Goal: Task Accomplishment & Management: Manage account settings

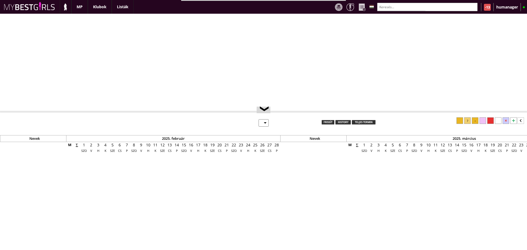
select select "0"
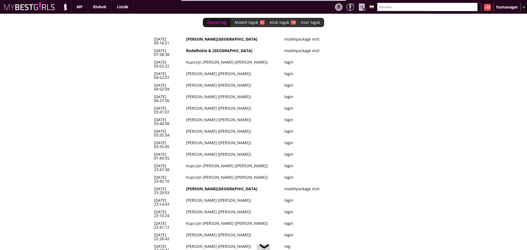
scroll to position [0, 2285]
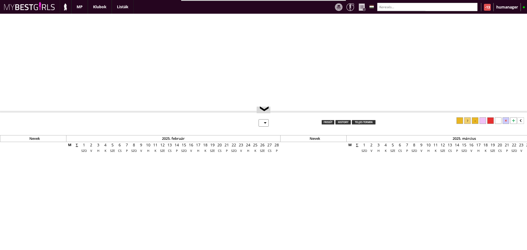
select select "0"
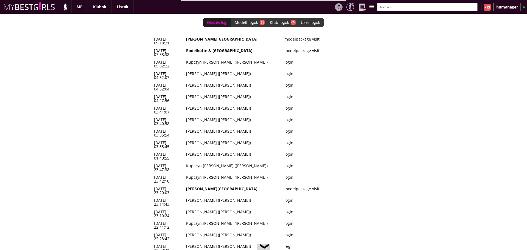
scroll to position [0, 2285]
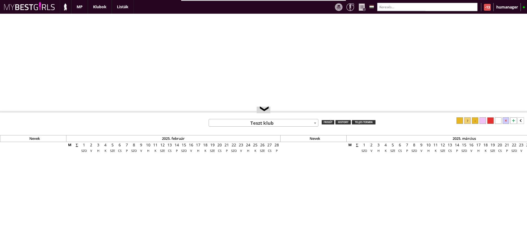
select select "0"
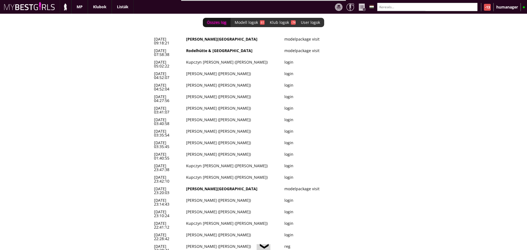
scroll to position [0, 2285]
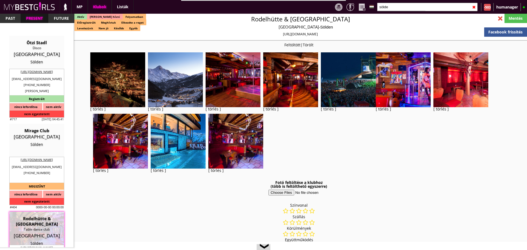
select select "reg"
select select "months"
select select "weeks"
select select "0"
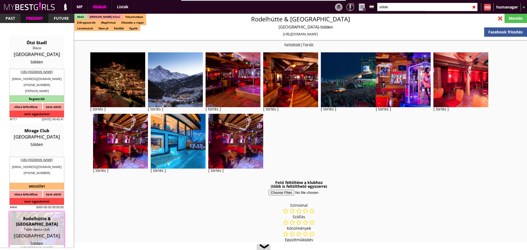
select select "0"
click at [405, 11] on input "sölde" at bounding box center [427, 7] width 101 height 9
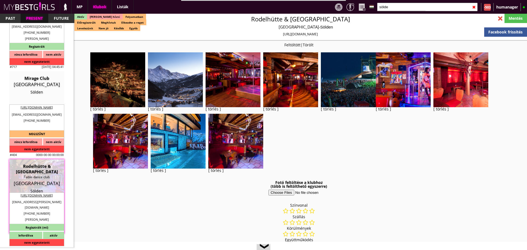
scroll to position [15, 0]
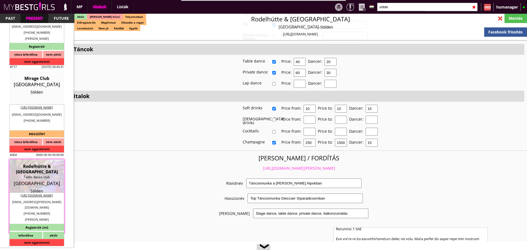
click at [498, 18] on div at bounding box center [501, 19] width 10 height 10
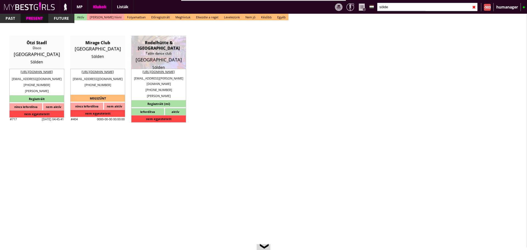
scroll to position [0, 0]
click at [473, 7] on div "✖" at bounding box center [474, 7] width 4 height 14
click at [453, 9] on input "sölde" at bounding box center [427, 7] width 101 height 9
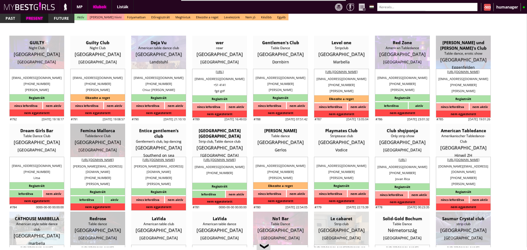
click at [514, 128] on div "#792 2025-09-01 19:18:17 GUILTY Night Club Luxembourg Luxembourg gherasimadina1…" at bounding box center [263, 131] width 527 height 234
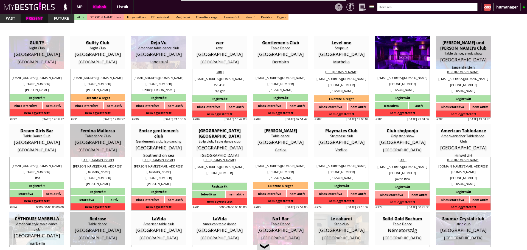
click at [395, 41] on div "Red Zone" at bounding box center [402, 42] width 47 height 5
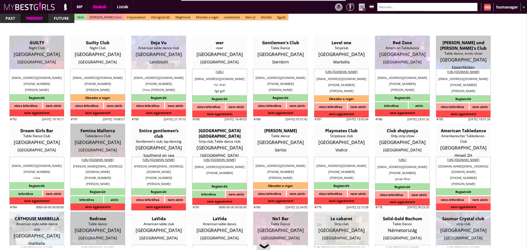
type input "[GEOGRAPHIC_DATA]"
checkbox input "false"
type input "15.00"
type input "EUR"
type input "Red Zone"
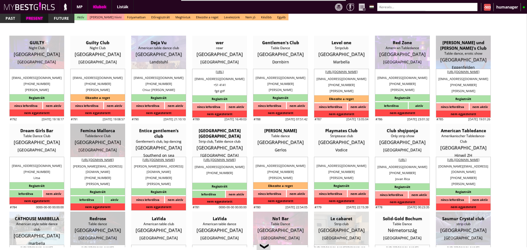
type input "American Tabledance"
type input "30169"
type input "Goethestrasse 7"
type input "49"
type input "15778432025"
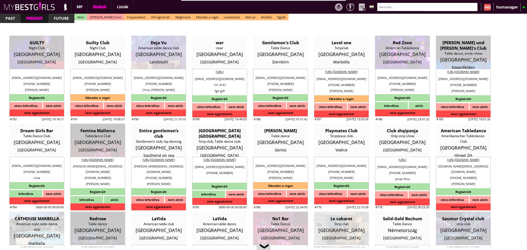
type input "redzonehannover@gmail.com"
type textarea "Bekim Tanushi DE 30169 Hannover Goethestrasse 7"
type input "Bekim Tanushi"
type input "DE"
type input "30169"
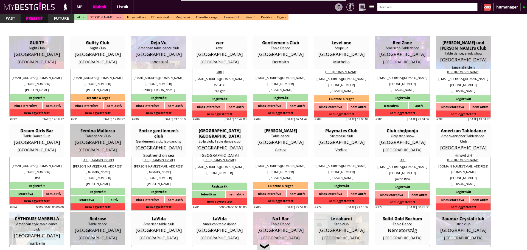
type input "[GEOGRAPHIC_DATA]"
type input "Goethestrasse 7"
type input "Bekim"
type input "Tanushi"
type input "49"
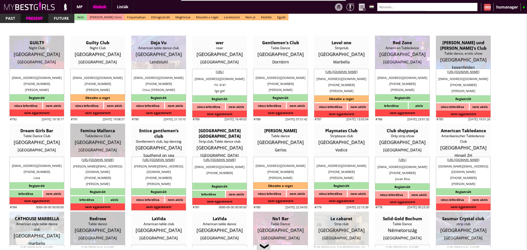
type input "1781923222"
type input "bekim_7447@icloud.com"
type input "Bianca"
type input "Cismaru"
type input "49"
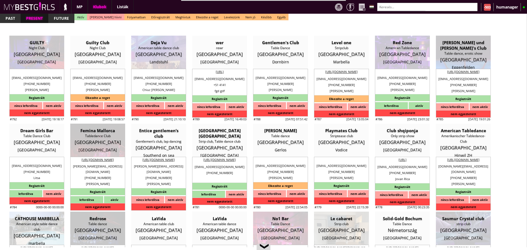
type input "15778432025"
type input "bianca_csm@yahoo.com"
type input "8"
type input "5"
type input "1"
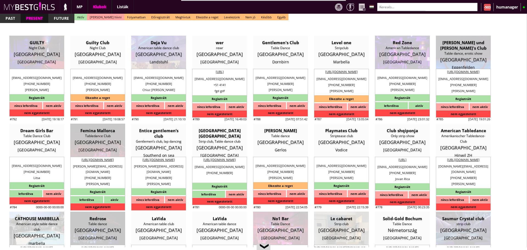
type input "2"
select select "1"
type input "0.00"
type input "1-2"
checkbox input "true"
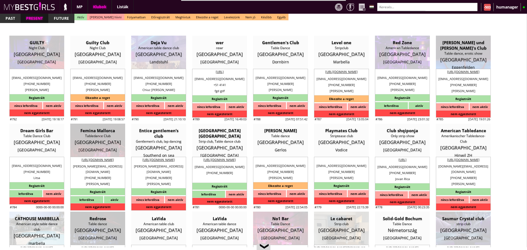
checkbox input "false"
checkbox input "true"
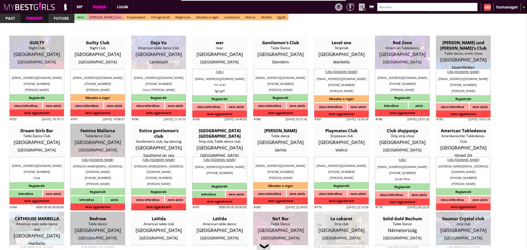
checkbox input "true"
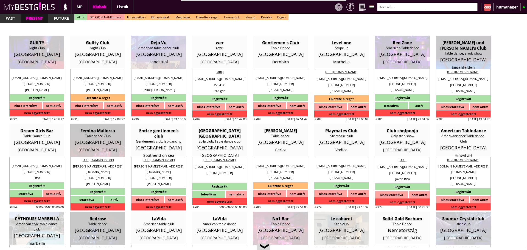
checkbox input "true"
checkbox input "false"
type input "6"
checkbox input "false"
checkbox input "true"
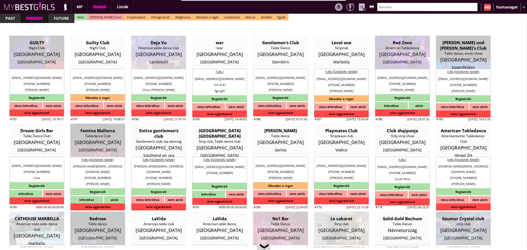
checkbox input "false"
type input "6"
type input "2"
type input "900"
type input "50.00"
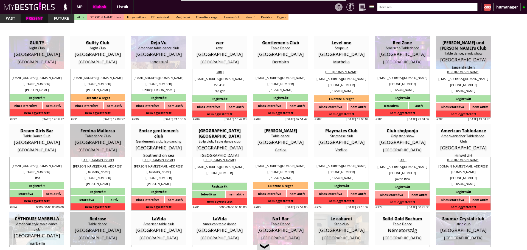
type input "50.00"
select select "last day"
checkbox input "true"
type input "50%"
type input "Cash"
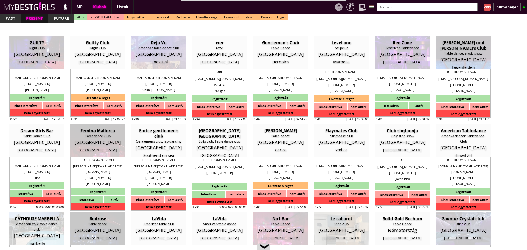
checkbox input "true"
type input "50%"
type input "Club Dollars"
checkbox input "true"
type input "50"
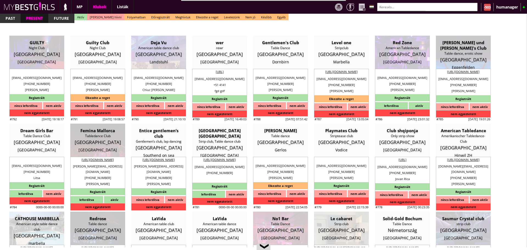
type input "20"
checkbox input "true"
type input "50"
type input "20"
checkbox input "false"
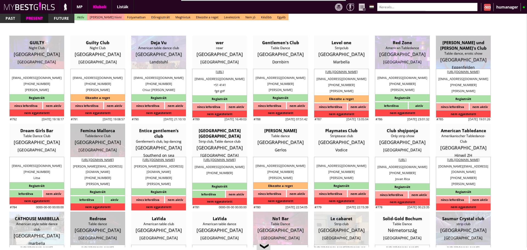
checkbox input "true"
type input "30"
type input "33"
checkbox input "true"
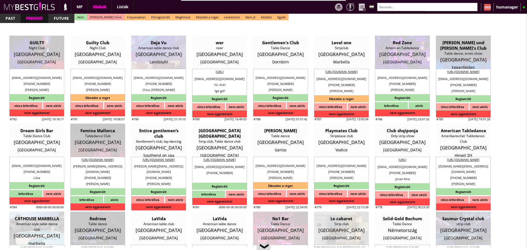
type input "30"
type input "33"
checkbox input "true"
type input "350"
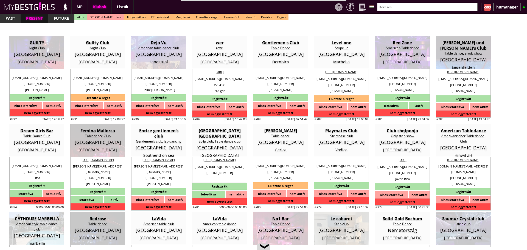
type input "1500"
type input "25"
select select "bianca_csm@yahoo.com"
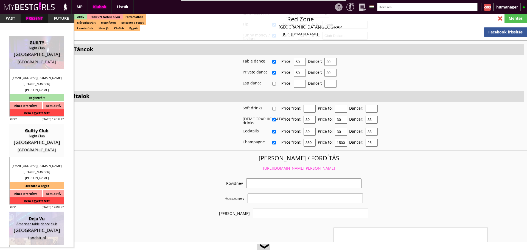
checkbox input "true"
type input "Táncosmunka Németországban"
type input "Táncosmunka Németország új clubjában - 50 EUR napi fix"
type input "Stage dance, private dance, italkonzumálás"
type textarea "Country: Germany Club type: American Tabledance Work type: Stage dance, private…"
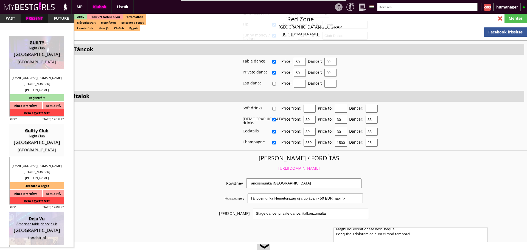
scroll to position [1064, 0]
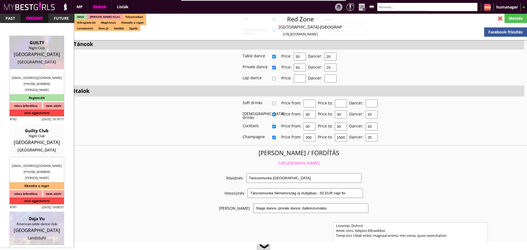
click at [295, 161] on link "https://mybestgirls.com/tancosmunka-nemetorszagban" at bounding box center [299, 163] width 41 height 5
click at [498, 18] on div at bounding box center [501, 19] width 10 height 10
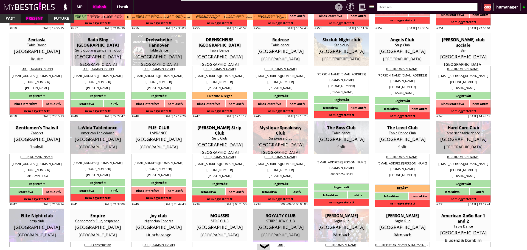
scroll to position [444, 0]
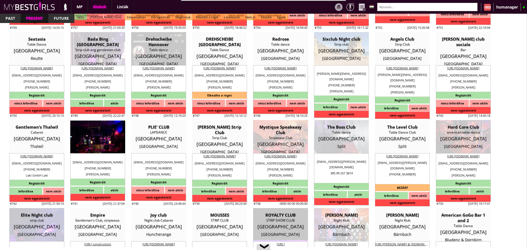
click at [103, 138] on div "[GEOGRAPHIC_DATA]" at bounding box center [97, 138] width 47 height 5
type input "[GEOGRAPHIC_DATA]"
checkbox input "false"
type textarea "La Vida Tabledance DE 34117 Kassel Werner-Hilpert-Straße 19"
type input "15.00"
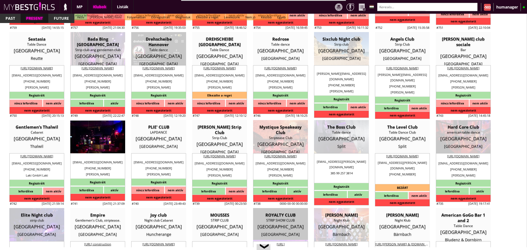
type input "EUR"
type input "LaVida Tabledance"
type input "American Tabledance"
type input "34117"
type input "Werner-Hilpert-Straße 19"
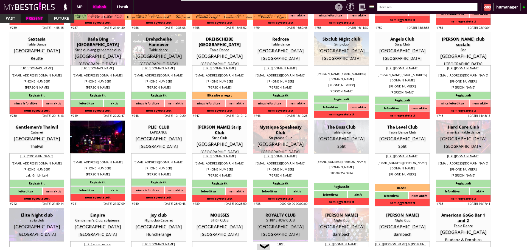
type input "49"
type input "1639795227"
type input "lavidakassel@gmail.com"
type textarea "Bekim Tanushi 34117 Kassel Werner-Hilpert-Straße 19"
type input "Bekim Tanushi"
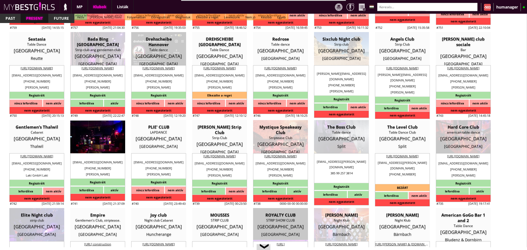
type input "34117"
type input "[GEOGRAPHIC_DATA]"
type input "Werner-Hilpert-Straße 19"
type input "Bekim"
type input "Tanushi"
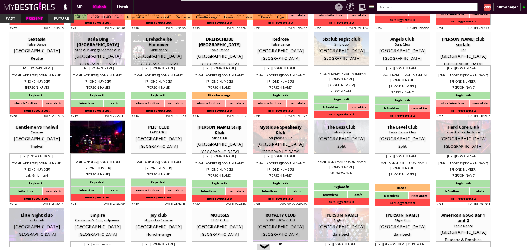
type input "49"
type input "1639795227"
type input "lavidakassel@gmail.com"
type input "Bianca"
type input "Cismaru"
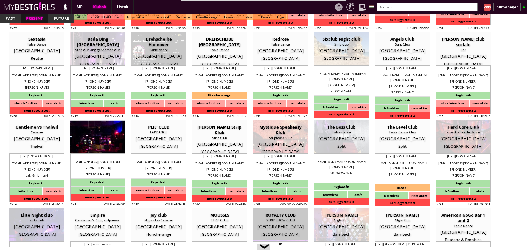
type input "49"
type input "15778432025"
type input "bianca_csm@yahoo.com"
type textarea "Bekim saját e-mail címe: bekim_7447@icloud.com"
type input "8"
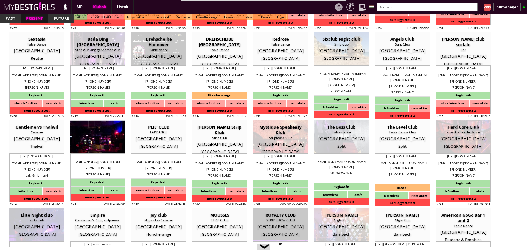
type input "4"
type input "1"
type input "14"
select select "days"
select select "0"
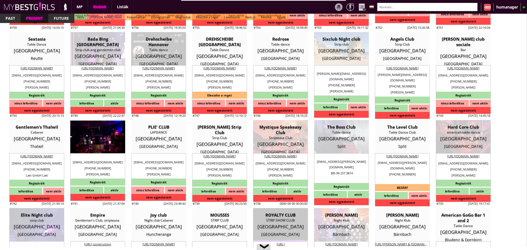
type input "10.00"
type input "2-3"
checkbox input "true"
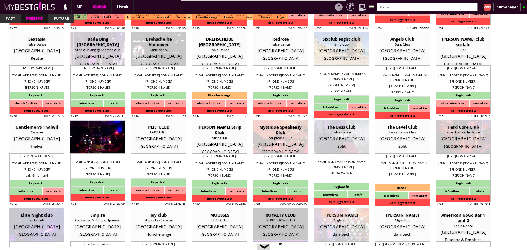
checkbox input "true"
checkbox input "false"
checkbox input "true"
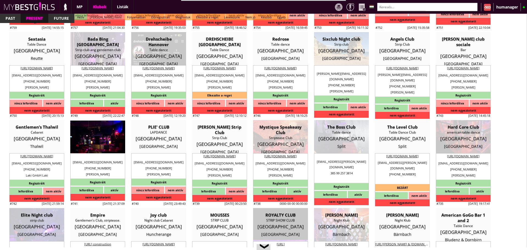
checkbox input "true"
type input "5"
checkbox input "true"
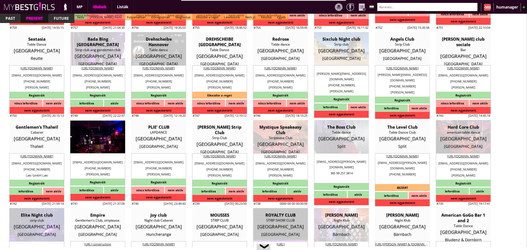
type input "6"
type input "2"
type input "250"
type input "50.00"
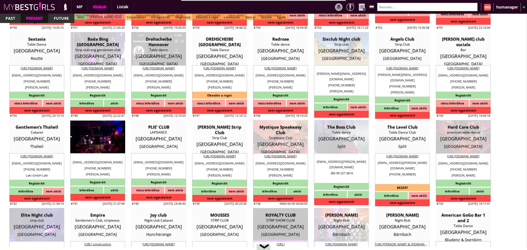
checkbox input "false"
checkbox input "true"
type input "50%"
type input "1€-1$"
checkbox input "true"
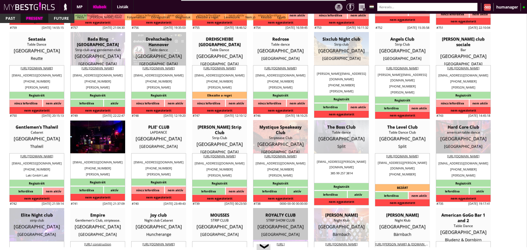
type input "50"
type input "20"
checkbox input "true"
type input "50"
type input "20"
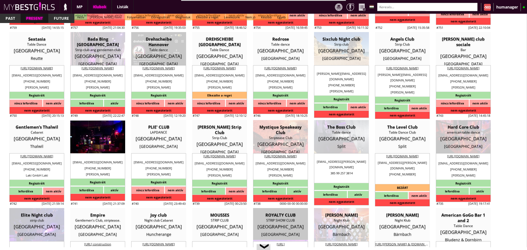
checkbox input "false"
checkbox input "true"
type input "30"
type input "180"
type input "35"
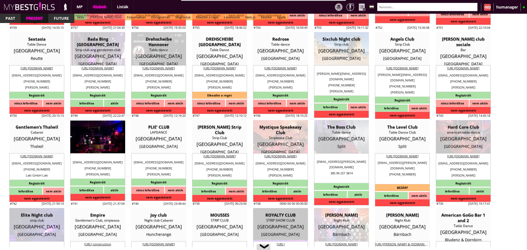
checkbox input "true"
type input "300"
type input "1200"
type input "25"
select select "lavidakassel@gmail.com"
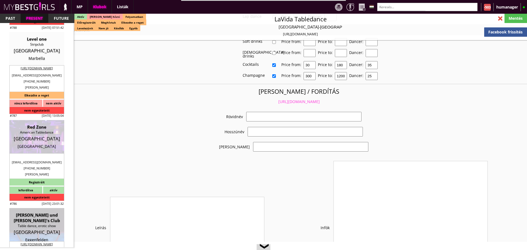
scroll to position [997, 0]
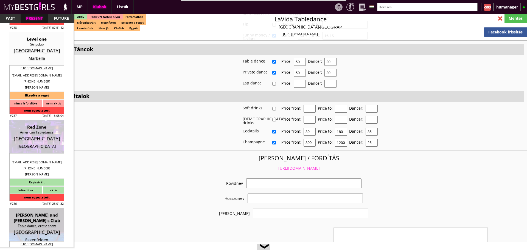
checkbox input "true"
type input "Táncosmunka igényes helyen"
type input "Táncosmunka Németország újranyitott clubjában - 50 EUR NAPI FIX"
type input "Asztaltánc, privát tánc, konzumálás"
type textarea "Country: Germany Club type: American Tabledance Work type: Stage dance, private…"
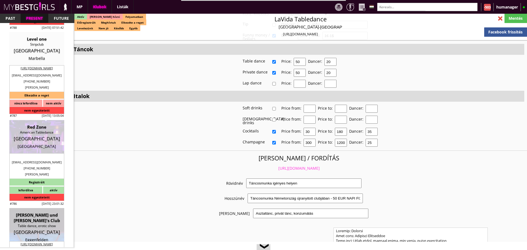
click at [301, 166] on link "https://mybestgirls.com/tancosmunka-igenyes-helyen" at bounding box center [299, 168] width 41 height 5
click at [502, 19] on div at bounding box center [501, 19] width 10 height 10
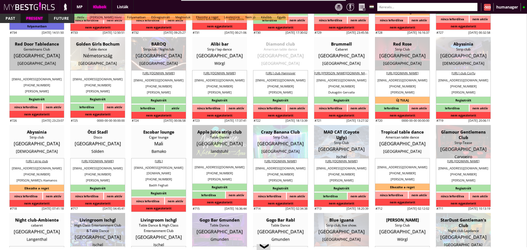
scroll to position [702, 0]
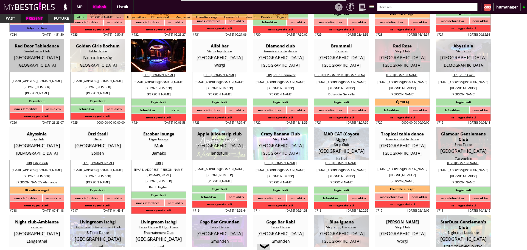
click at [152, 59] on div "[GEOGRAPHIC_DATA]" at bounding box center [158, 57] width 47 height 5
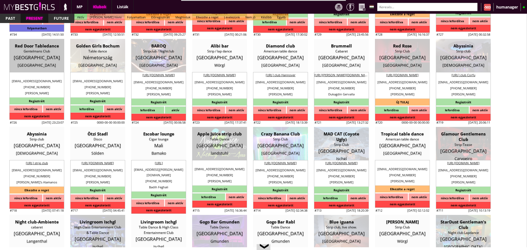
type input "[GEOGRAPHIC_DATA]"
checkbox input "false"
type textarea "EZ A KONTAKT SZÁM A LÁNYOKNAK, 24/7-ben elérhető +43 676 4423423 Vies ezt hozza…"
type input "15.00"
type input "EUR"
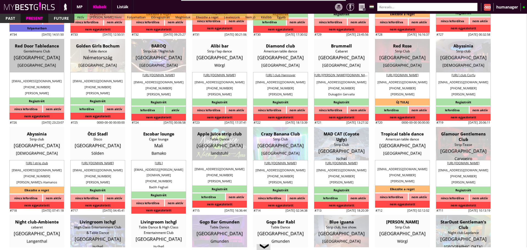
type input "BAROQ"
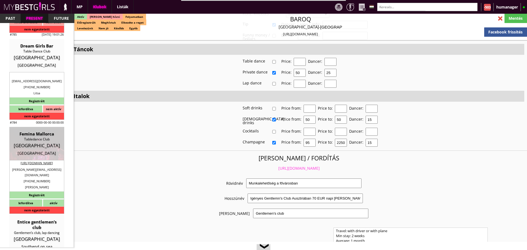
scroll to position [1002, 0]
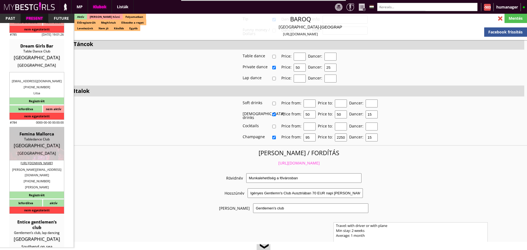
click at [295, 161] on link "https://mybestgirls.com/munkalehetoseg-a-fovarosban" at bounding box center [299, 163] width 41 height 5
click at [500, 18] on div at bounding box center [501, 19] width 10 height 10
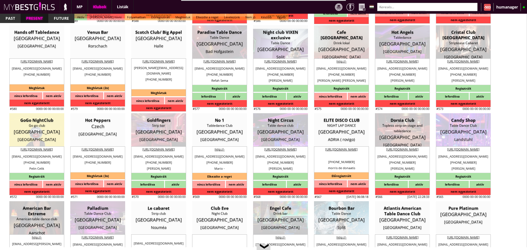
scroll to position [2304, 0]
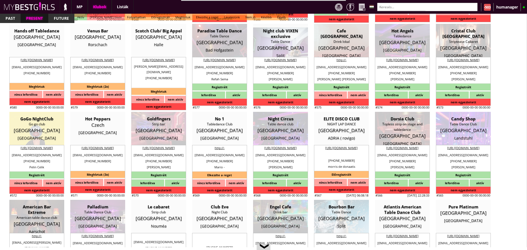
click at [405, 9] on input "text" at bounding box center [427, 7] width 101 height 9
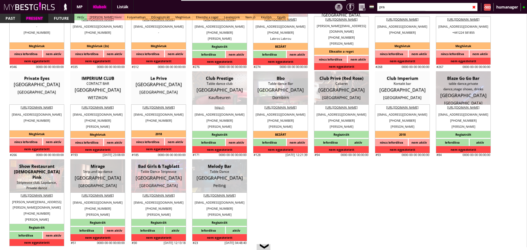
scroll to position [0, 0]
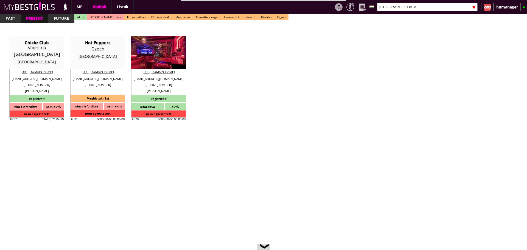
click at [151, 47] on div "Strip bar" at bounding box center [158, 47] width 47 height 5
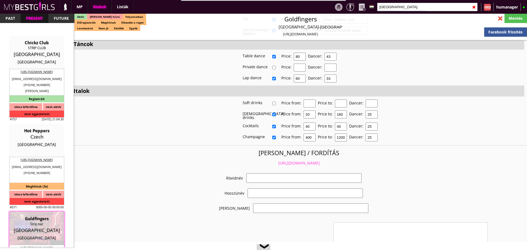
scroll to position [1002, 0]
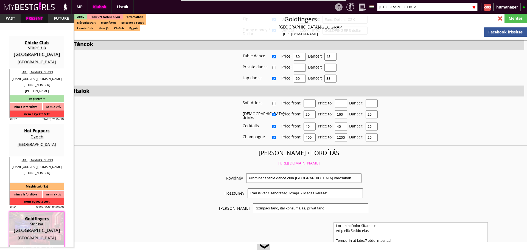
click at [291, 161] on link "https://mybestgirls.com/prominens-table-dance-club-praga-varosaban" at bounding box center [299, 163] width 41 height 5
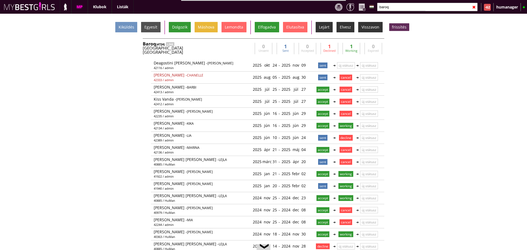
scroll to position [0, 2257]
click at [397, 9] on input "baroq" at bounding box center [427, 7] width 101 height 9
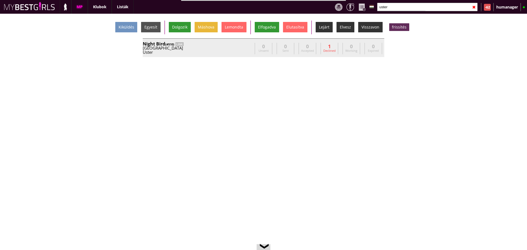
click at [231, 45] on div "Night Bird (#510) LINK" at bounding box center [198, 44] width 110 height 4
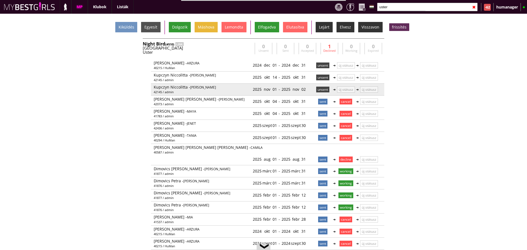
click at [320, 93] on div "unsent" at bounding box center [322, 89] width 19 height 9
click at [320, 91] on p "unsent" at bounding box center [322, 90] width 13 height 6
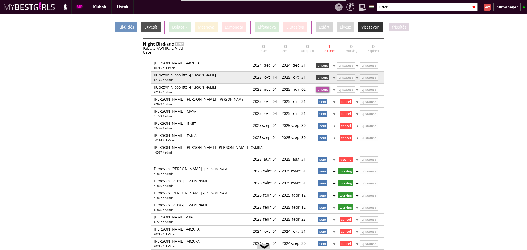
click at [321, 79] on p "unsent" at bounding box center [322, 78] width 13 height 6
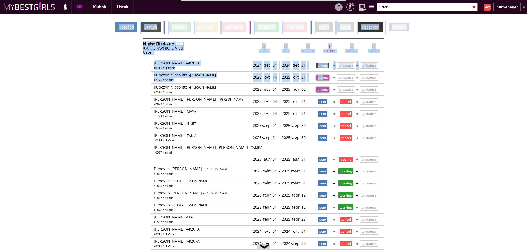
click at [126, 26] on div "Hozzáad" at bounding box center [126, 27] width 22 height 10
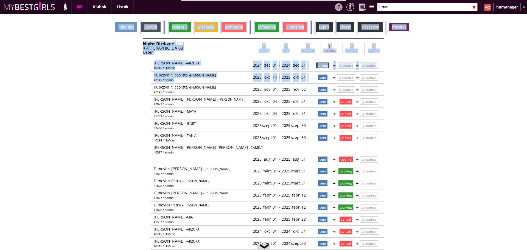
click at [419, 90] on div "Kiküldés Egyesít Dolgozik Máshova Lemondta Elfogadva Elutasítva Lejárt Elvesz V…" at bounding box center [263, 132] width 527 height 237
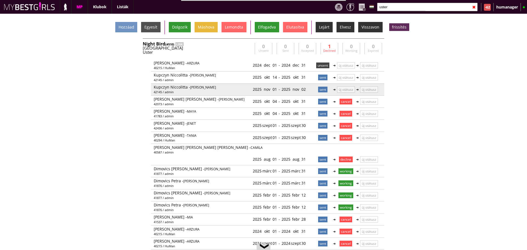
click at [320, 90] on p "sent" at bounding box center [322, 90] width 9 height 6
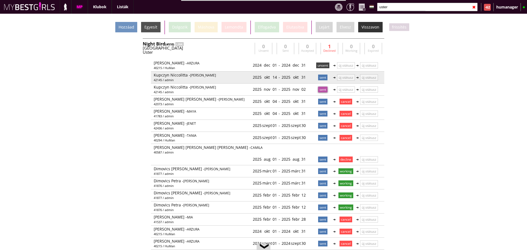
click at [319, 77] on p "sent" at bounding box center [322, 78] width 9 height 6
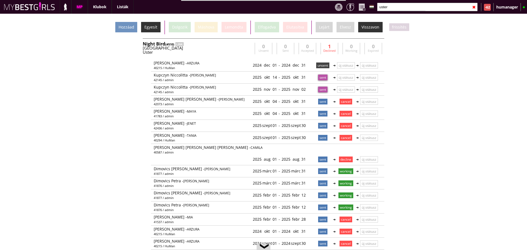
click at [150, 27] on div "Egyesít" at bounding box center [151, 27] width 20 height 10
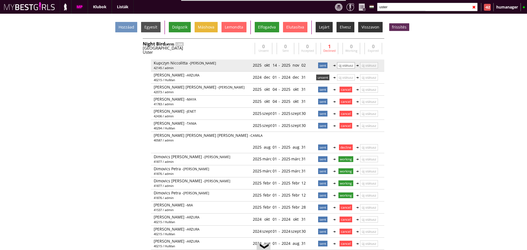
click at [344, 67] on p "új státusz" at bounding box center [346, 65] width 18 height 6
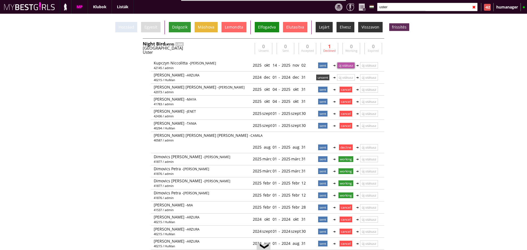
click at [267, 27] on div "Elfogadva" at bounding box center [267, 27] width 24 height 10
click at [394, 6] on input "uster" at bounding box center [427, 7] width 101 height 9
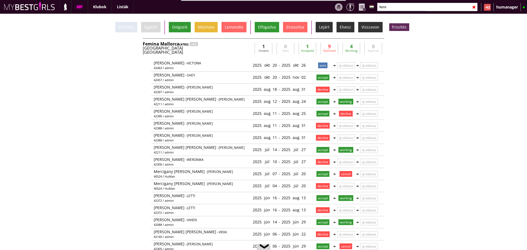
type input "femi"
click at [224, 49] on div "[GEOGRAPHIC_DATA]" at bounding box center [198, 48] width 110 height 4
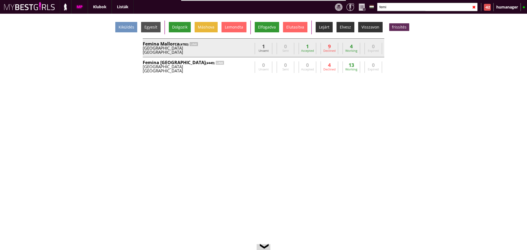
click at [224, 49] on div "[GEOGRAPHIC_DATA]" at bounding box center [198, 48] width 110 height 4
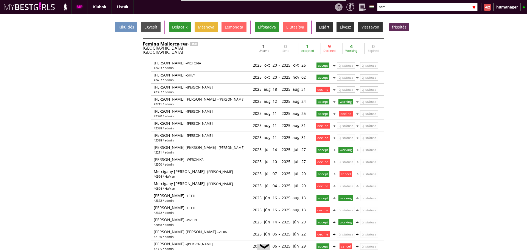
click at [224, 49] on div "[GEOGRAPHIC_DATA]" at bounding box center [198, 48] width 110 height 4
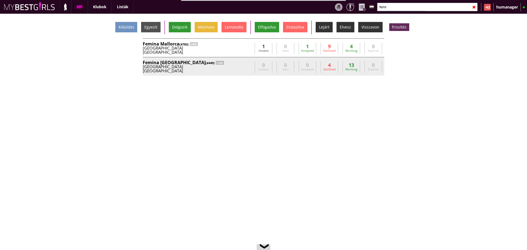
click at [238, 70] on div "[GEOGRAPHIC_DATA]" at bounding box center [198, 71] width 110 height 4
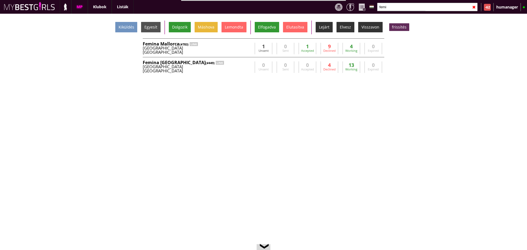
click at [232, 71] on div "[GEOGRAPHIC_DATA]" at bounding box center [198, 71] width 110 height 4
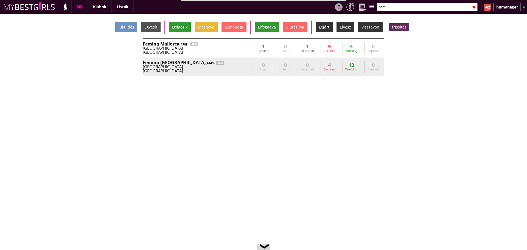
click at [220, 68] on div "[GEOGRAPHIC_DATA]" at bounding box center [198, 67] width 110 height 4
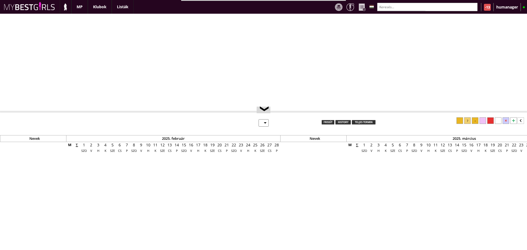
select select "0"
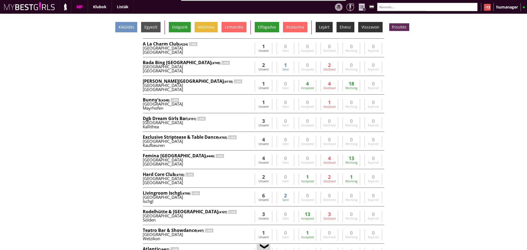
scroll to position [0, 2285]
click at [391, 8] on input "text" at bounding box center [427, 7] width 101 height 9
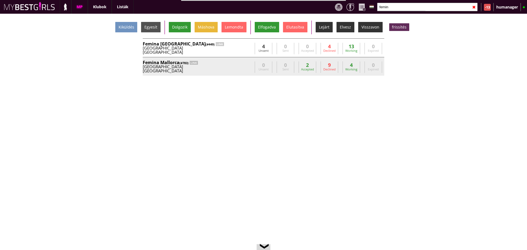
type input "femin"
click at [224, 71] on div "[GEOGRAPHIC_DATA]" at bounding box center [198, 71] width 110 height 4
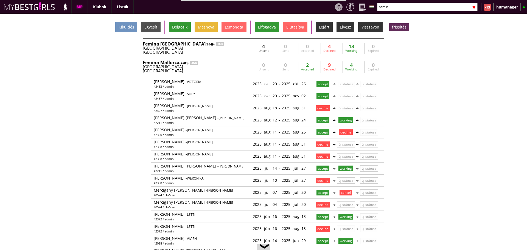
click at [210, 69] on div "[GEOGRAPHIC_DATA]" at bounding box center [198, 71] width 110 height 4
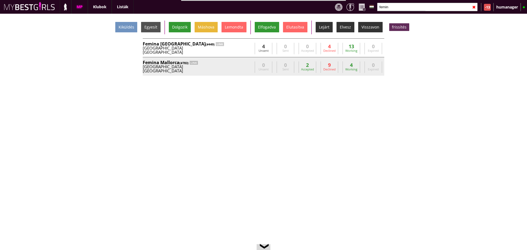
click at [210, 69] on div "[GEOGRAPHIC_DATA]" at bounding box center [198, 71] width 110 height 4
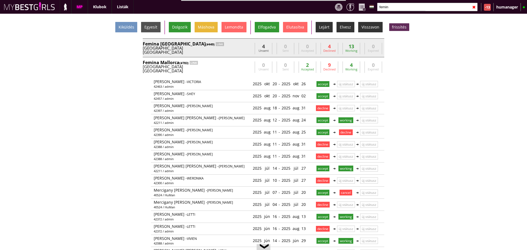
click at [225, 48] on div "[GEOGRAPHIC_DATA]" at bounding box center [198, 48] width 110 height 4
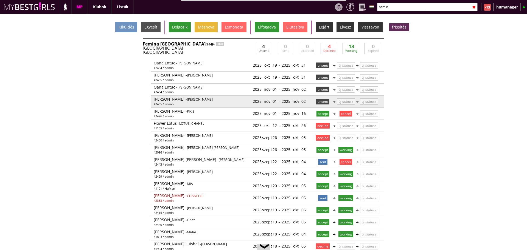
click at [323, 99] on p "unsent" at bounding box center [322, 102] width 13 height 6
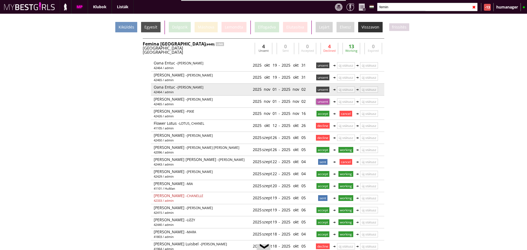
click at [318, 89] on p "unsent" at bounding box center [322, 90] width 13 height 6
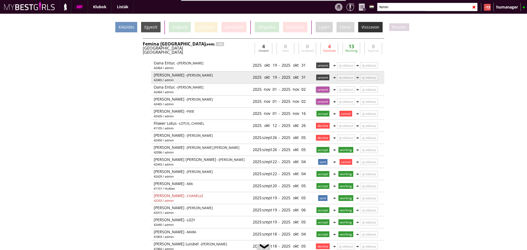
click at [317, 79] on p "unsent" at bounding box center [322, 78] width 13 height 6
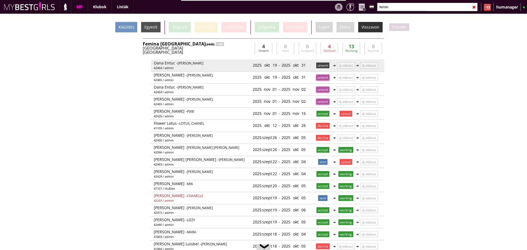
click at [322, 66] on p "unsent" at bounding box center [322, 66] width 13 height 6
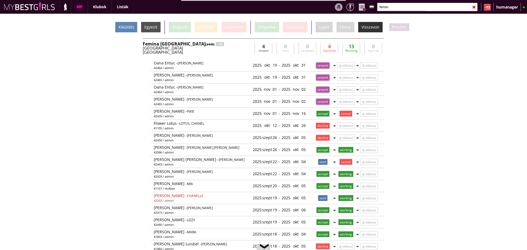
click at [127, 28] on div "Kiküldés" at bounding box center [126, 27] width 22 height 10
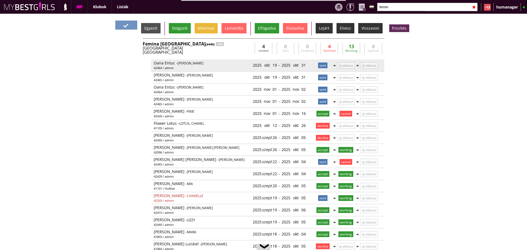
click at [318, 67] on p "sent" at bounding box center [322, 66] width 9 height 6
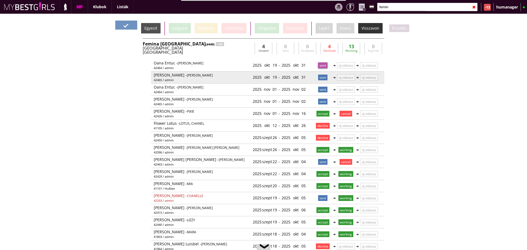
click at [319, 78] on p "sent" at bounding box center [322, 78] width 9 height 6
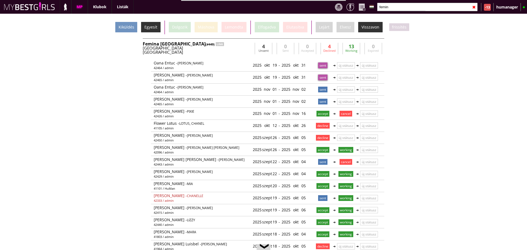
click at [150, 28] on div "Egyesít" at bounding box center [151, 27] width 20 height 10
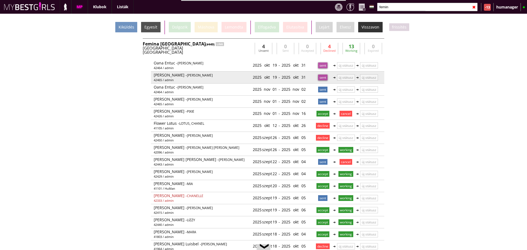
click at [318, 79] on p "sent" at bounding box center [322, 78] width 9 height 6
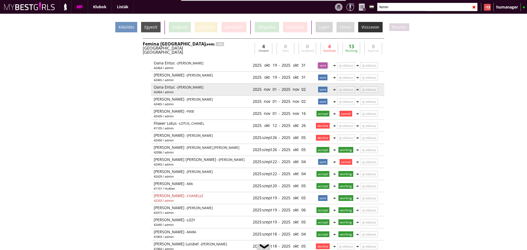
click at [319, 90] on p "sent" at bounding box center [322, 90] width 9 height 6
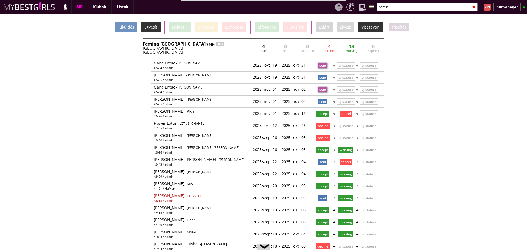
click at [148, 24] on div "Egyesít" at bounding box center [151, 27] width 20 height 10
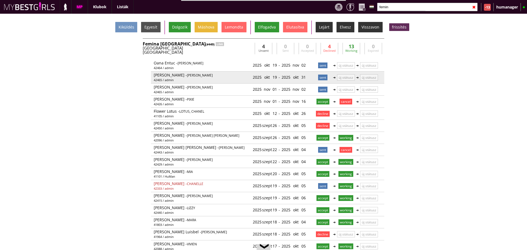
click at [320, 77] on p "sent" at bounding box center [322, 78] width 9 height 6
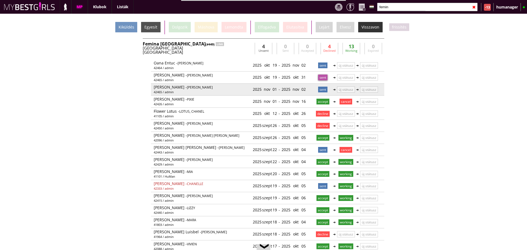
click at [320, 91] on p "sent" at bounding box center [322, 90] width 9 height 6
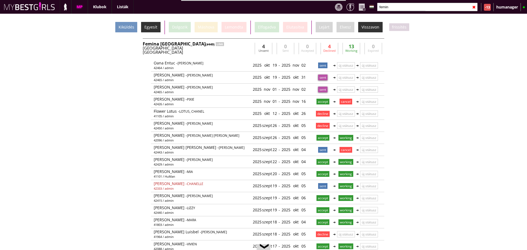
click at [147, 25] on div "Egyesít" at bounding box center [151, 27] width 20 height 10
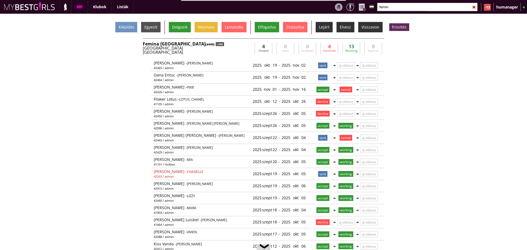
click at [216, 46] on div "LINK" at bounding box center [220, 44] width 8 height 4
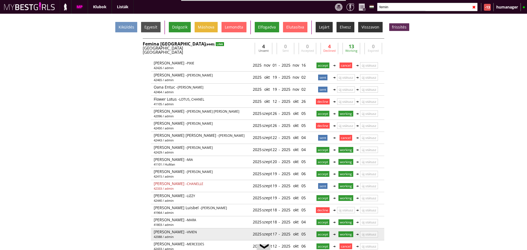
scroll to position [12, 0]
